Goal: Task Accomplishment & Management: Manage account settings

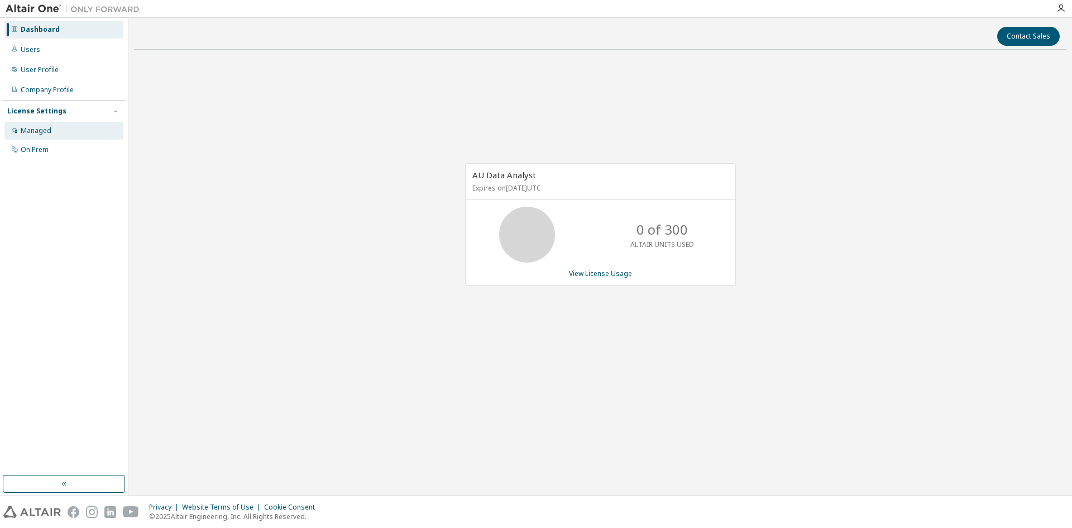
click at [42, 129] on div "Managed" at bounding box center [36, 130] width 31 height 9
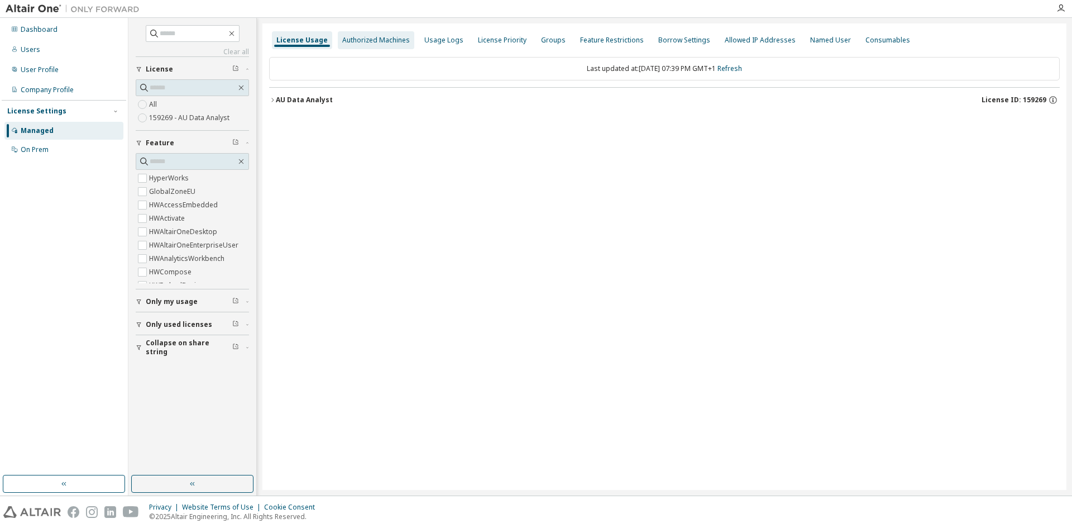
click at [392, 38] on div "Authorized Machines" at bounding box center [376, 40] width 68 height 9
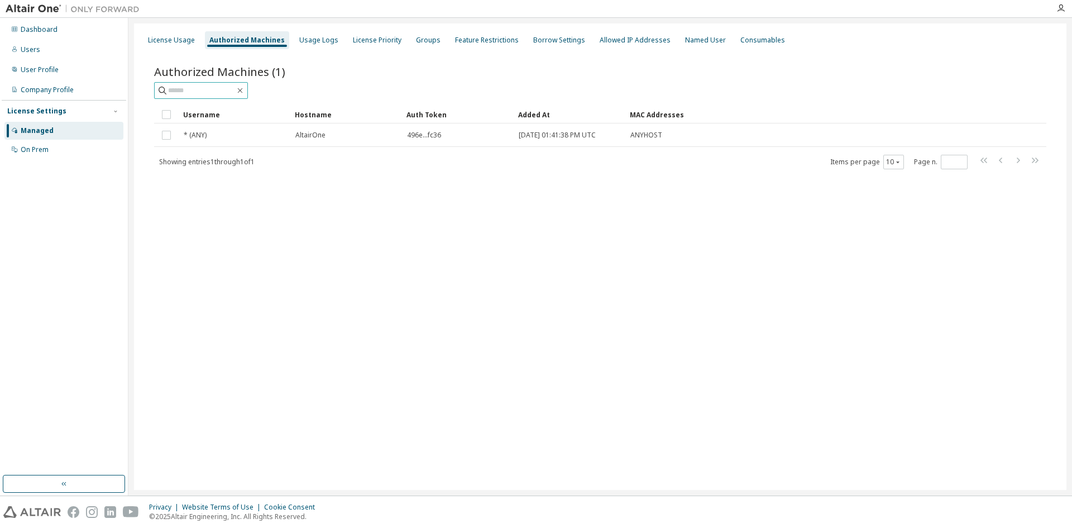
click at [200, 90] on input "text" at bounding box center [201, 90] width 67 height 11
type input "**********"
click at [117, 109] on icon "button" at bounding box center [115, 111] width 7 height 7
click at [192, 41] on div "License Usage" at bounding box center [171, 40] width 47 height 9
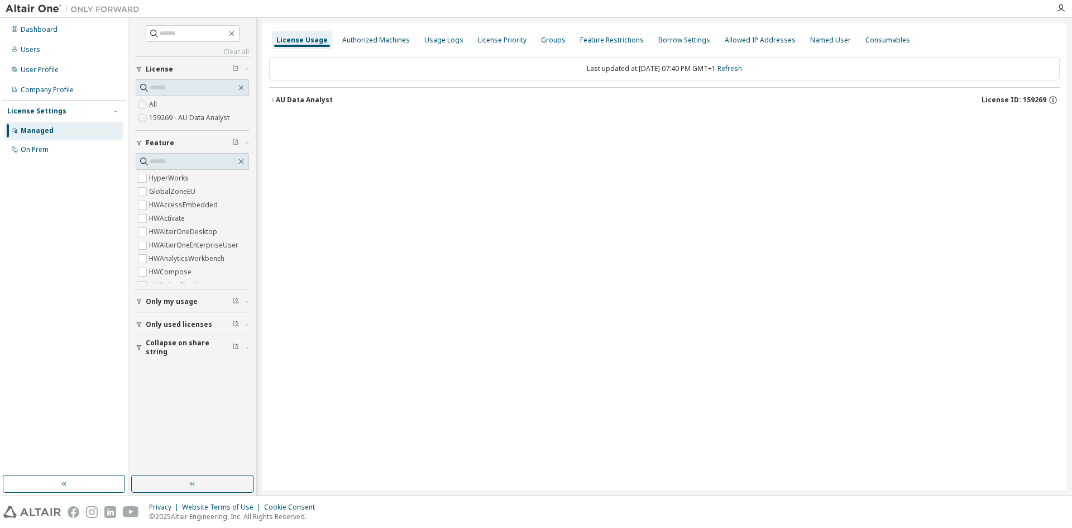
click at [274, 98] on icon "button" at bounding box center [272, 100] width 7 height 7
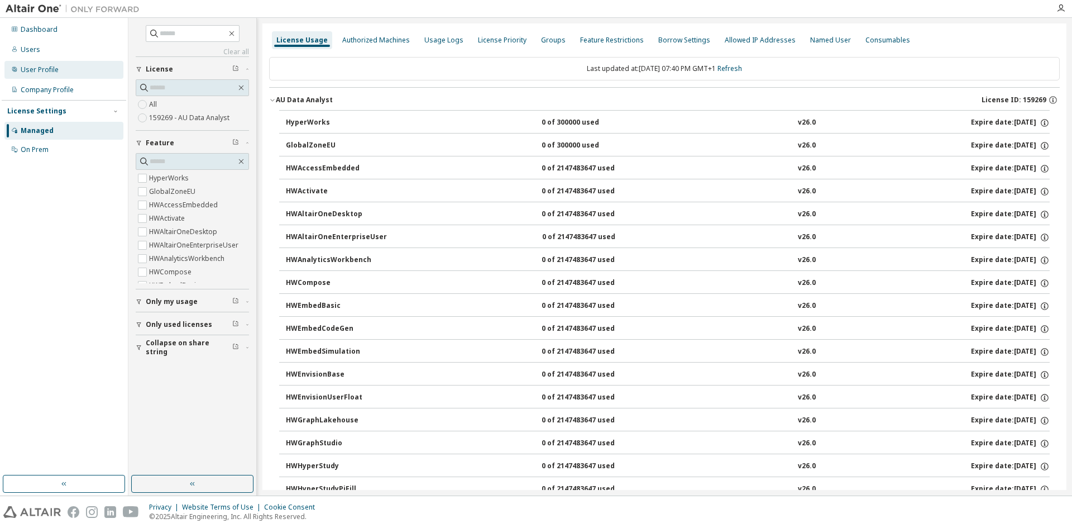
click at [52, 74] on div "User Profile" at bounding box center [63, 70] width 119 height 18
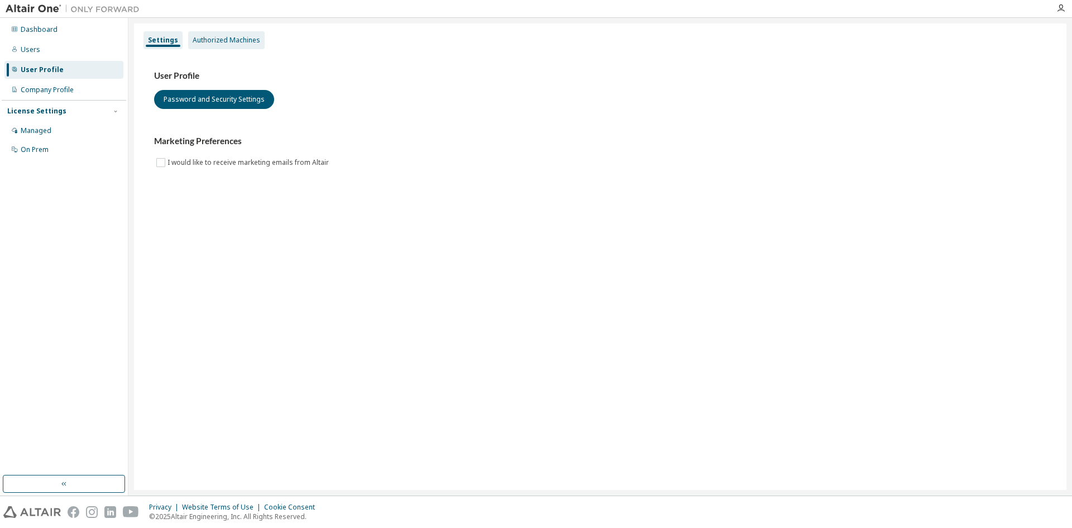
click at [235, 39] on div "Authorized Machines" at bounding box center [227, 40] width 68 height 9
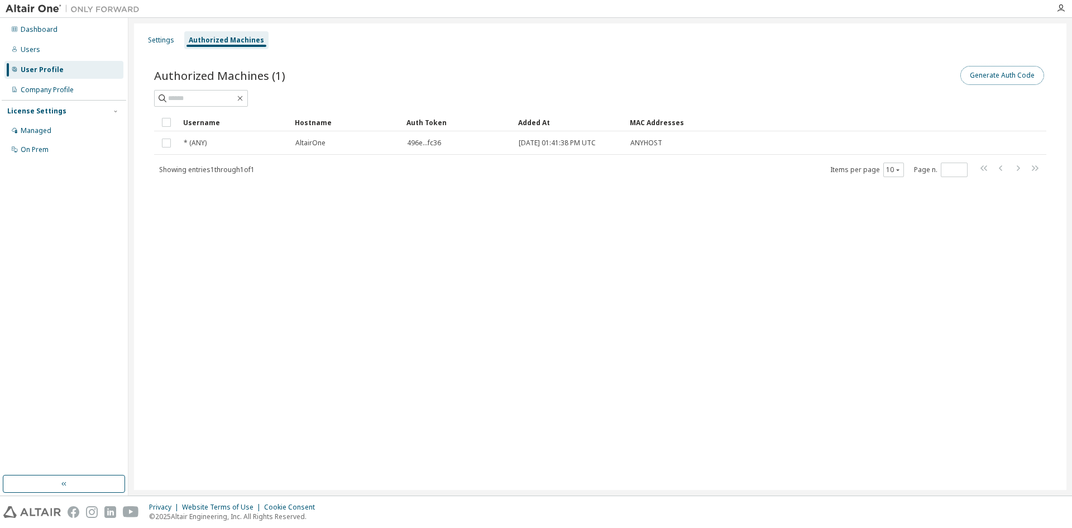
click at [972, 75] on button "Generate Auth Code" at bounding box center [1003, 75] width 84 height 19
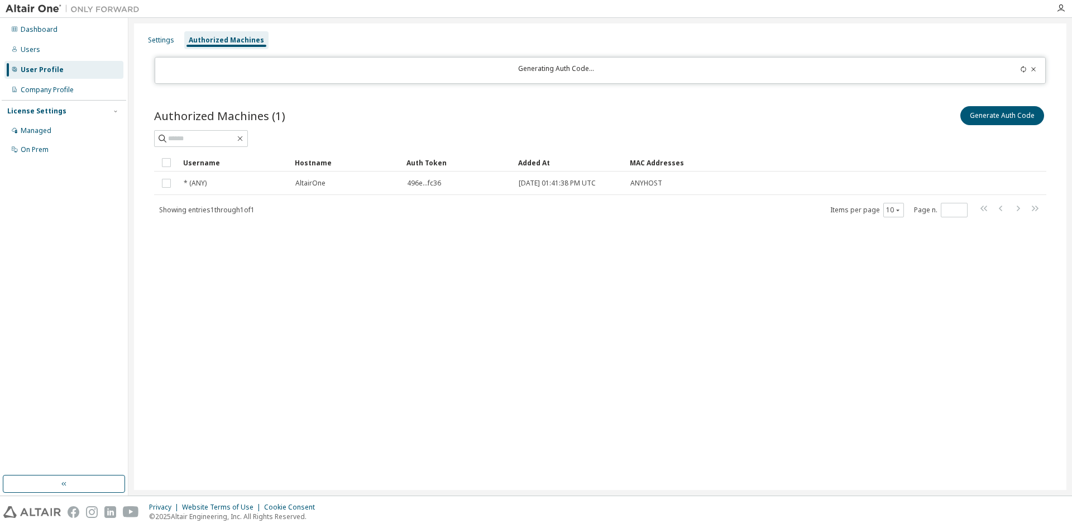
click at [40, 70] on div "User Profile" at bounding box center [42, 69] width 43 height 9
click at [37, 92] on div "Company Profile" at bounding box center [47, 89] width 53 height 9
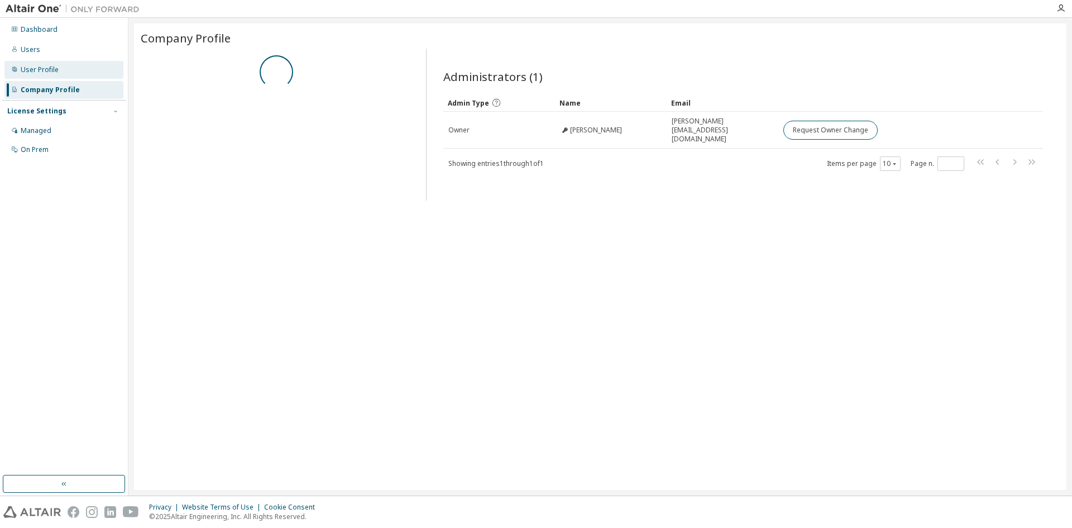
click at [37, 75] on div "User Profile" at bounding box center [63, 70] width 119 height 18
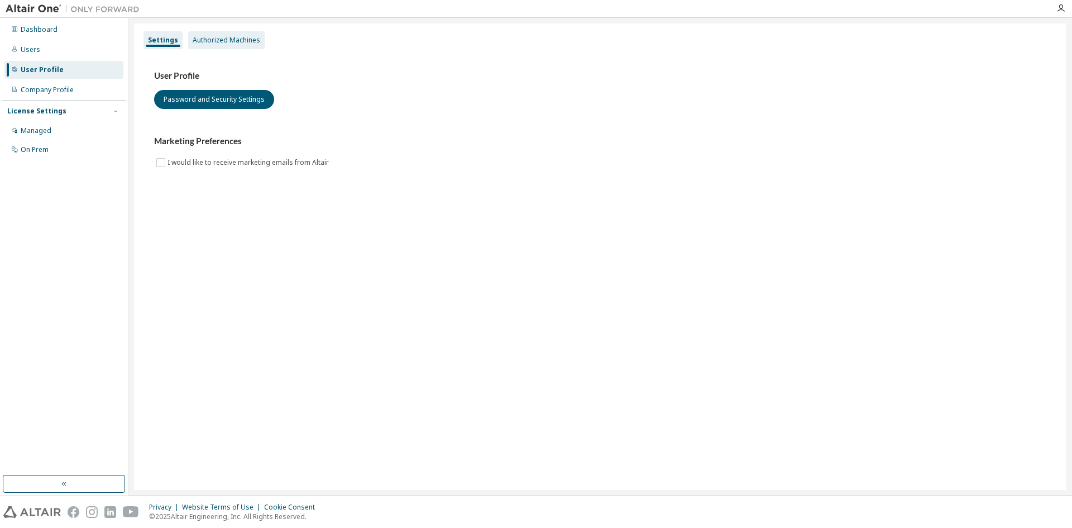
click at [199, 42] on div "Authorized Machines" at bounding box center [227, 40] width 68 height 9
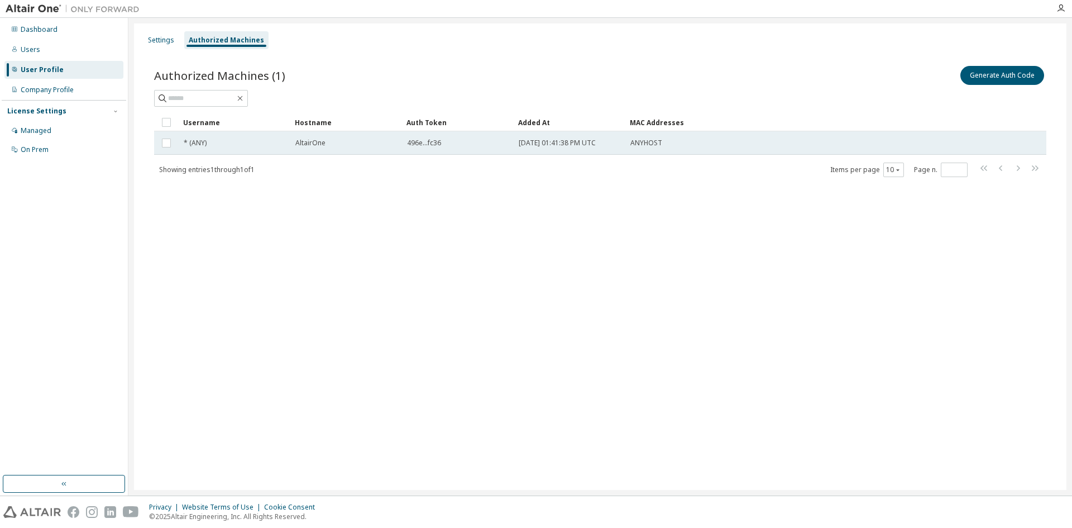
click at [263, 149] on td "* (ANY)" at bounding box center [235, 142] width 112 height 23
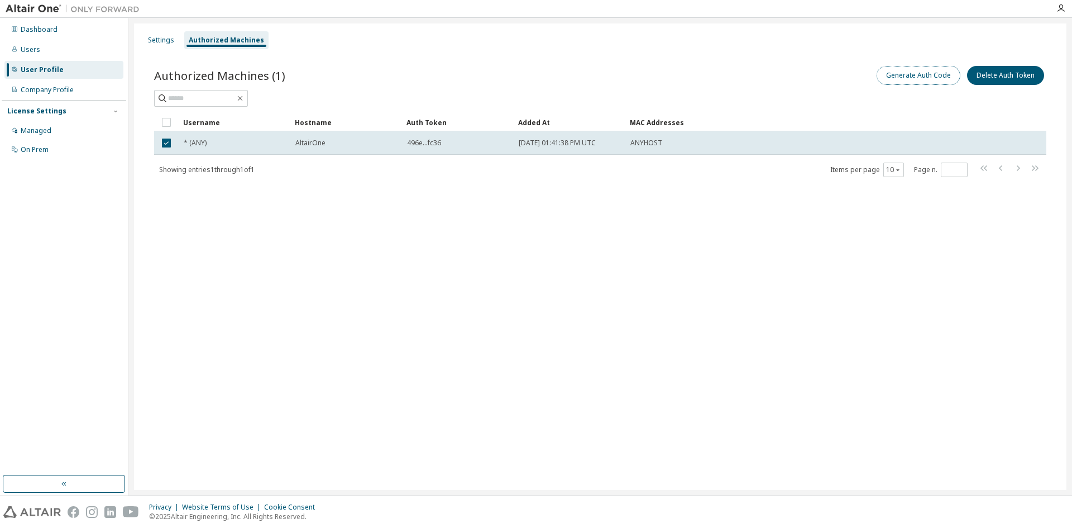
click at [897, 76] on button "Generate Auth Code" at bounding box center [919, 75] width 84 height 19
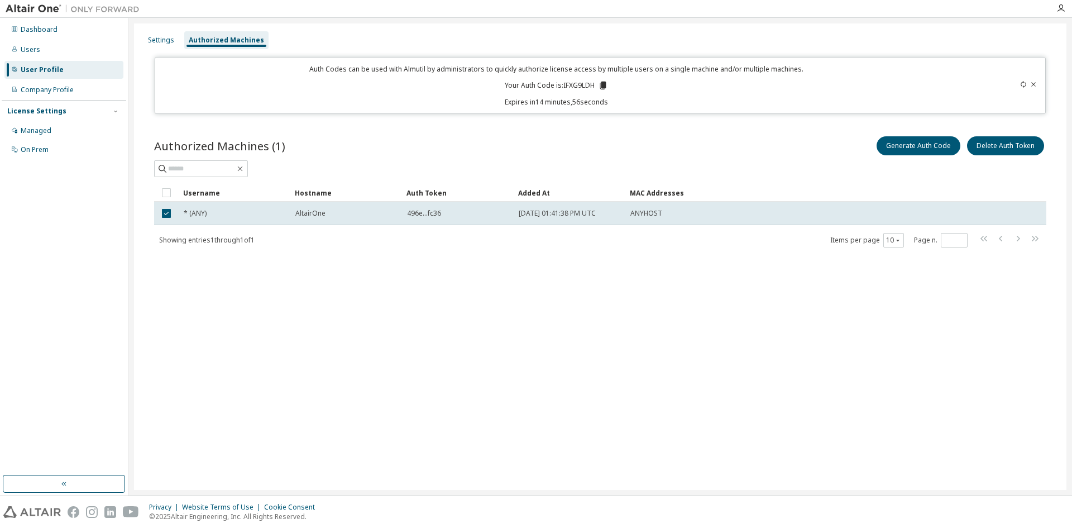
click at [605, 88] on icon at bounding box center [603, 86] width 6 height 8
